Goal: Check status: Check status

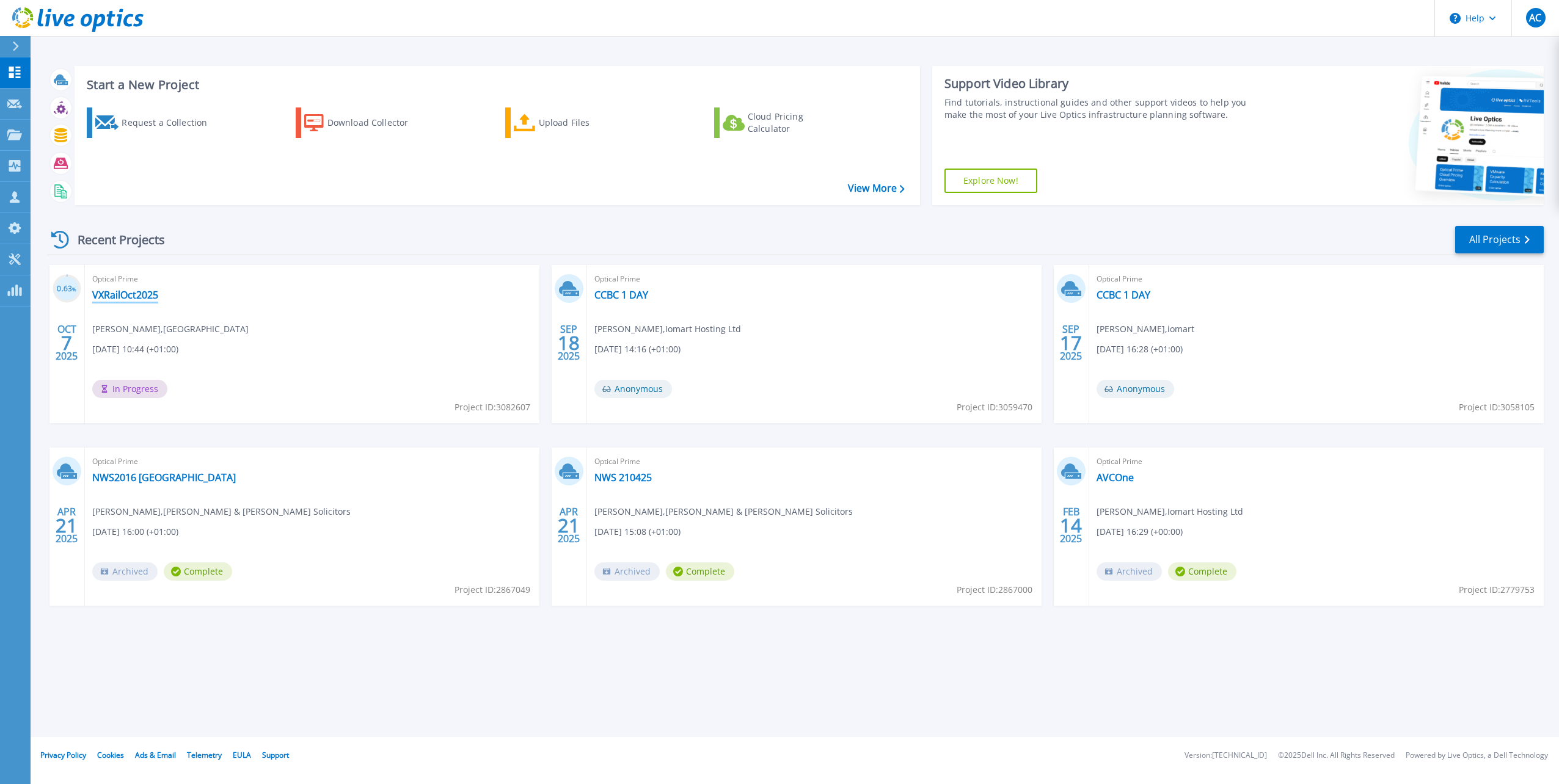
click at [125, 295] on link "VXRailOct2025" at bounding box center [125, 295] width 66 height 13
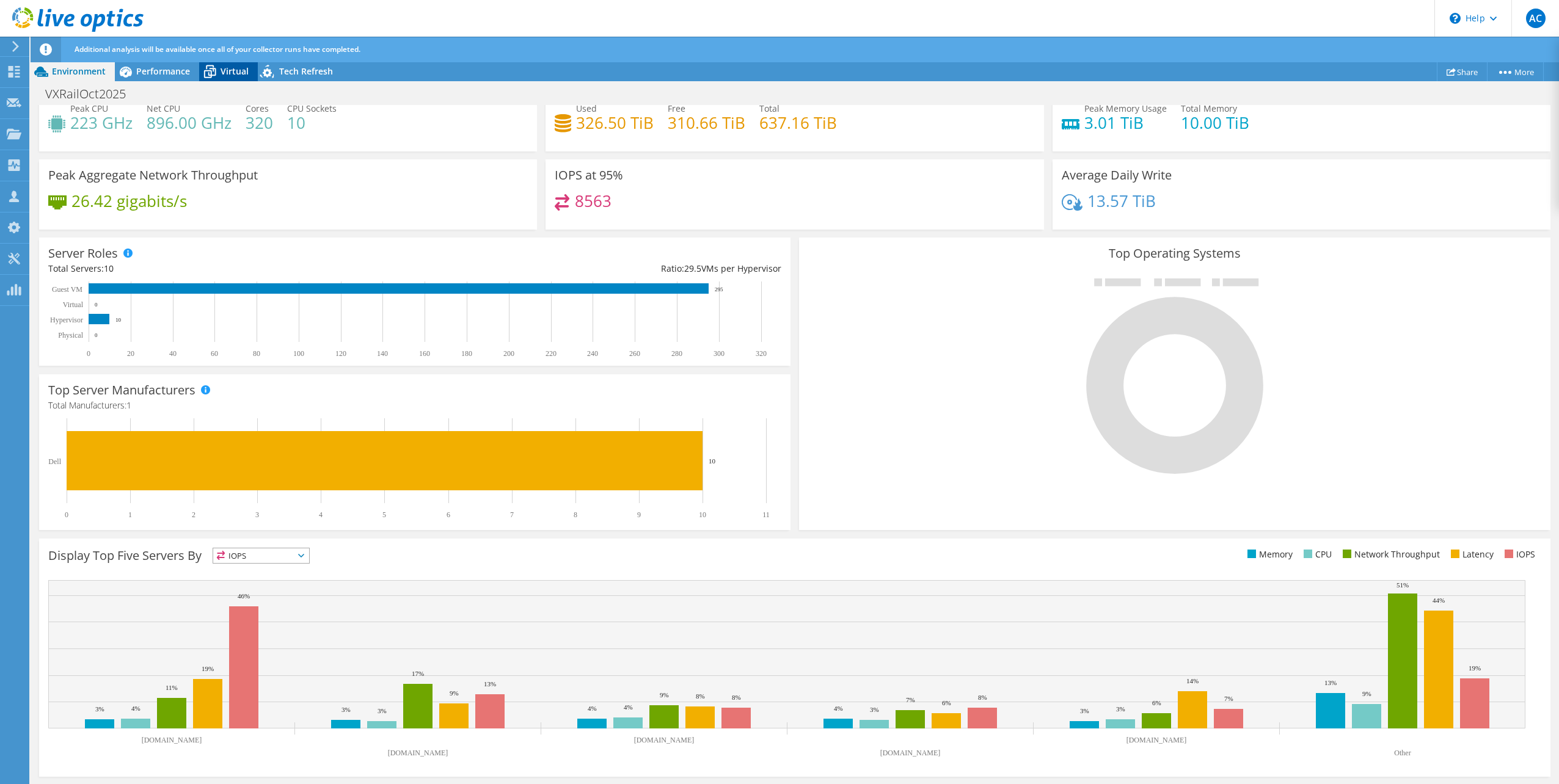
click at [223, 65] on div "Virtual" at bounding box center [228, 71] width 59 height 20
